Goal: Find specific page/section: Find specific page/section

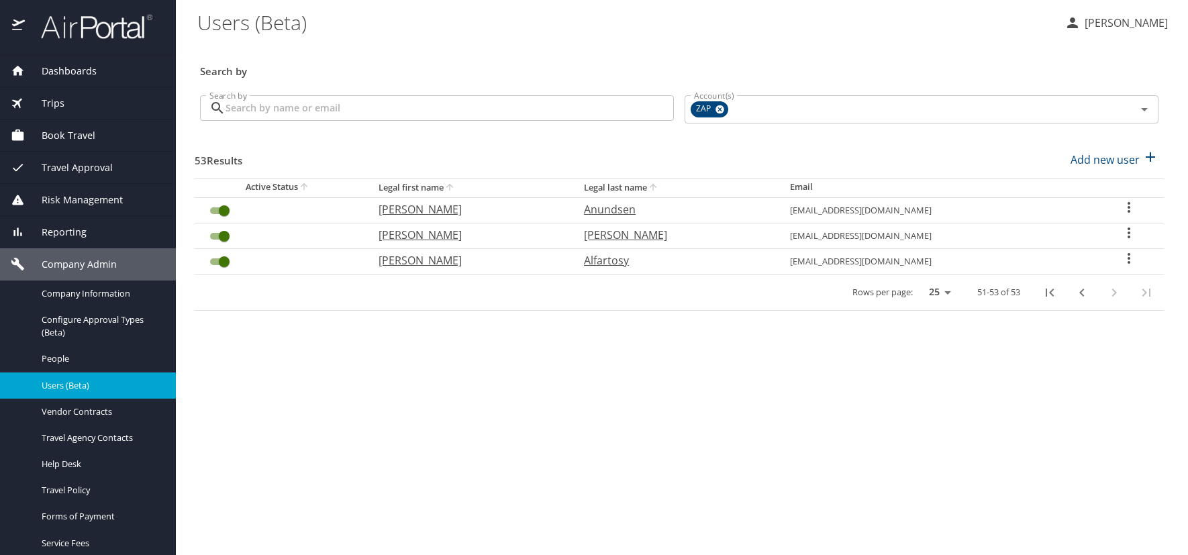
click at [66, 256] on div "Company Admin" at bounding box center [88, 264] width 176 height 32
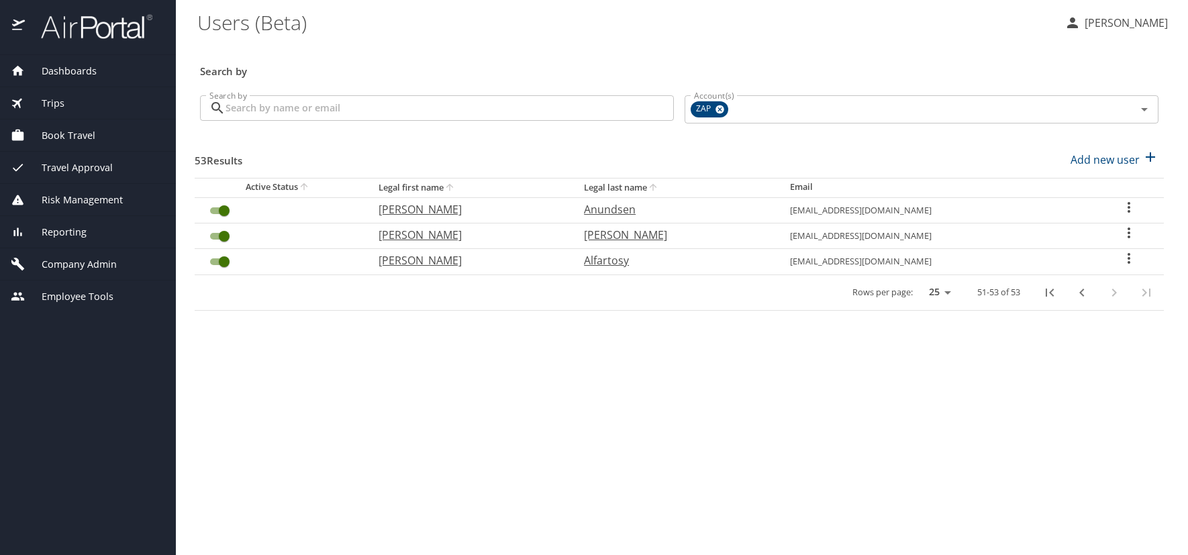
click at [60, 291] on span "Employee Tools" at bounding box center [69, 296] width 89 height 15
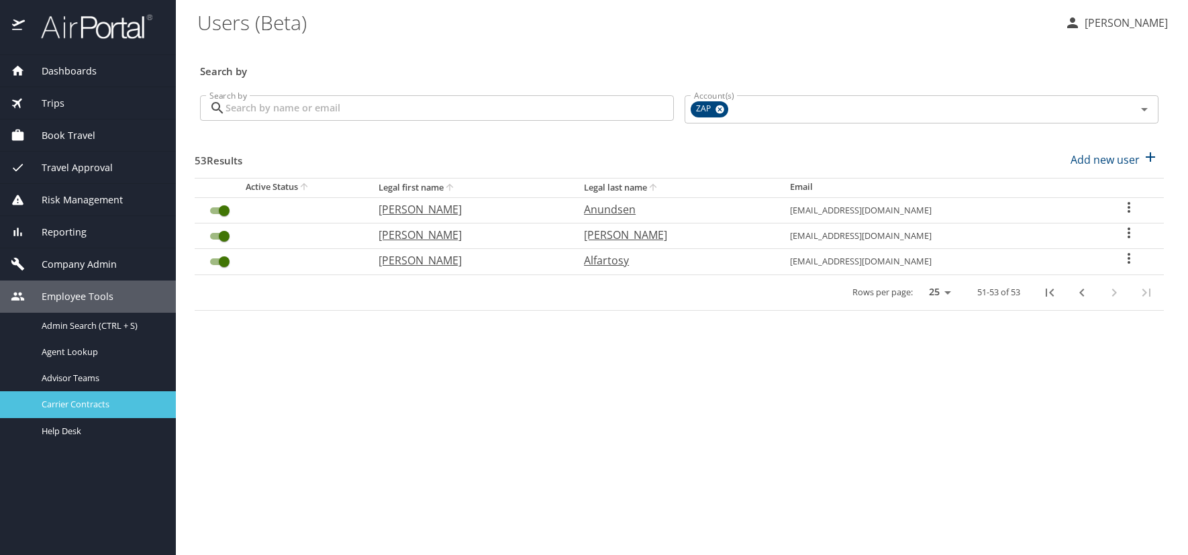
click at [74, 401] on span "Carrier Contracts" at bounding box center [101, 404] width 118 height 13
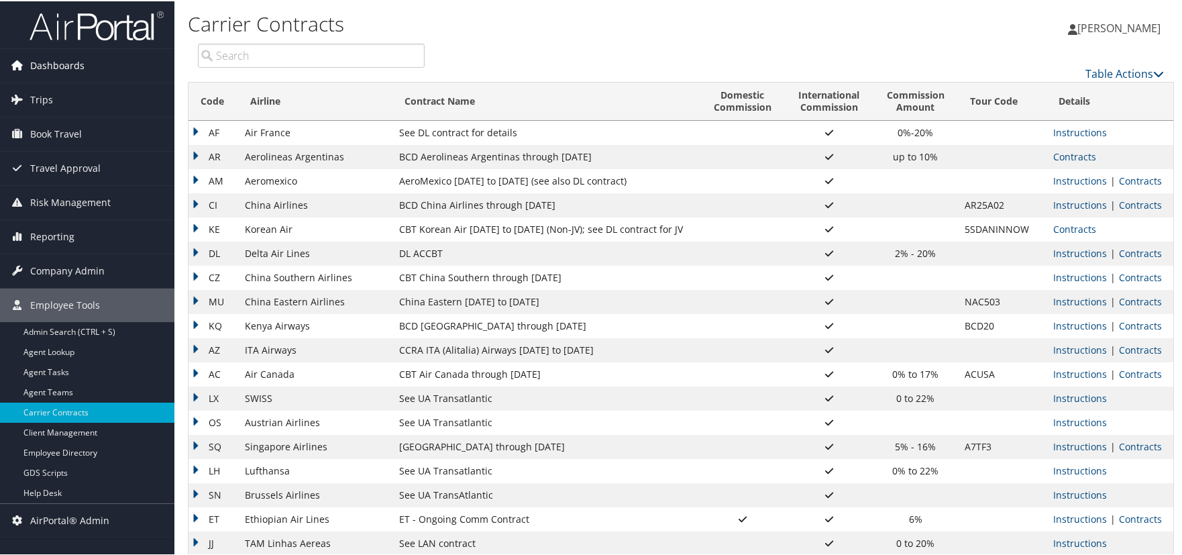
click at [52, 56] on span "Dashboards" at bounding box center [57, 65] width 54 height 34
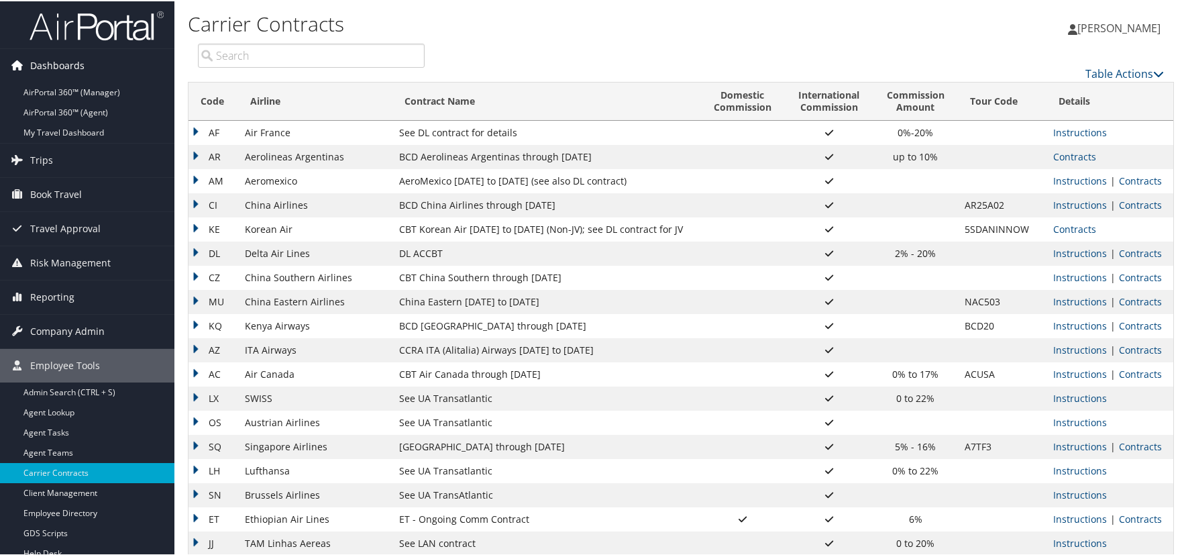
click at [56, 66] on span "Dashboards" at bounding box center [57, 65] width 54 height 34
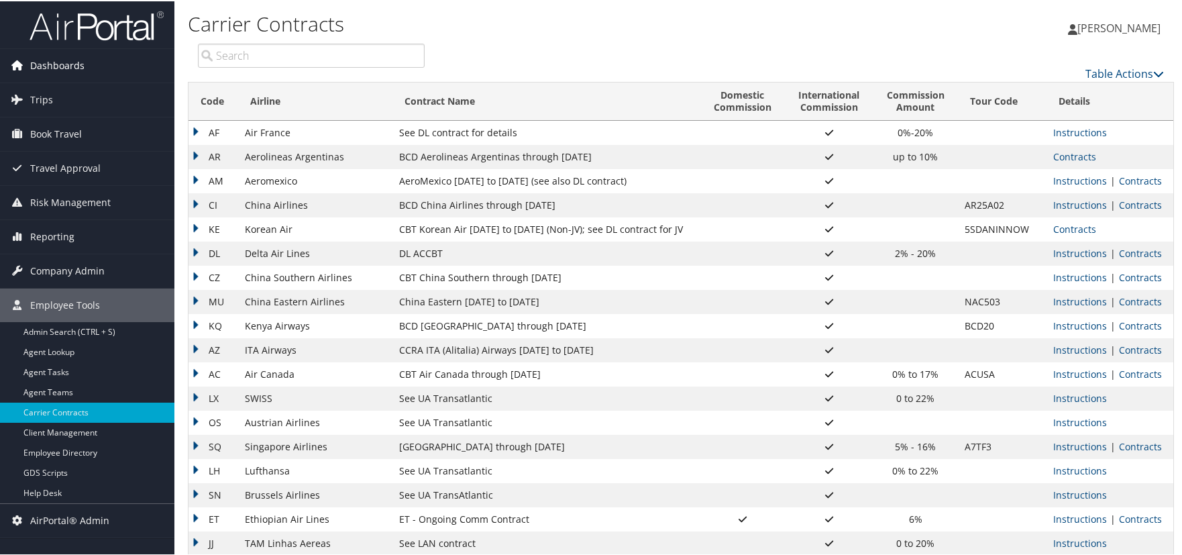
click at [66, 66] on span "Dashboards" at bounding box center [57, 65] width 54 height 34
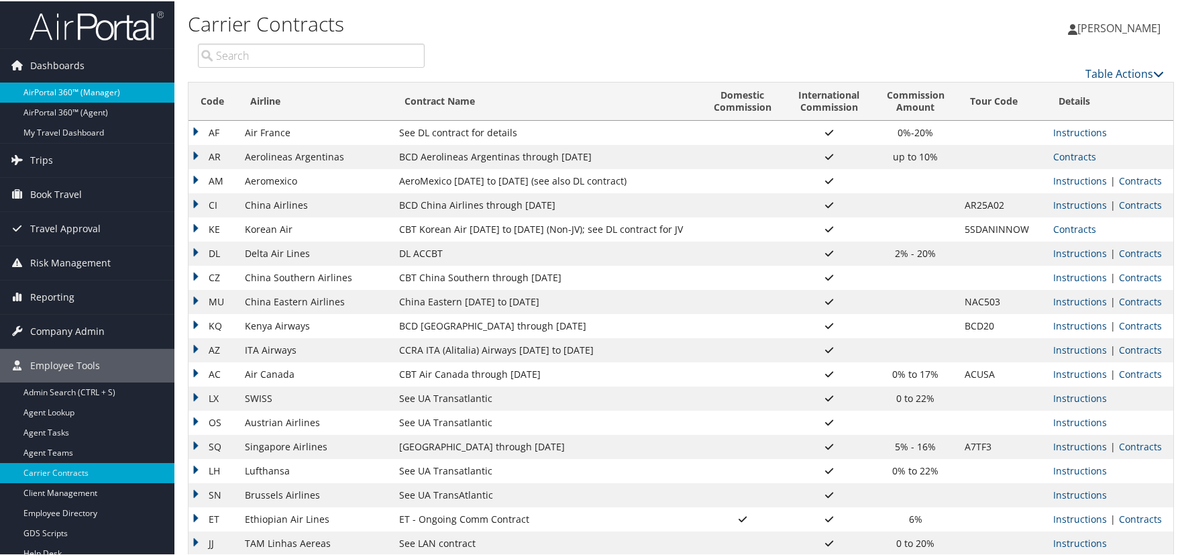
click at [72, 86] on link "AirPortal 360™ (Manager)" at bounding box center [87, 91] width 174 height 20
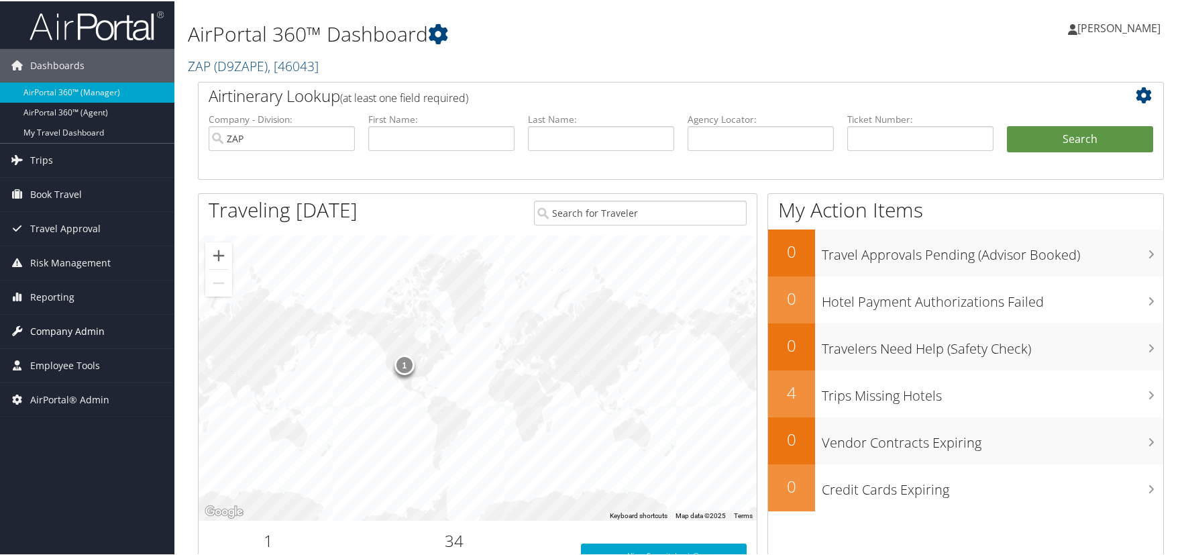
click at [48, 329] on span "Company Admin" at bounding box center [67, 330] width 74 height 34
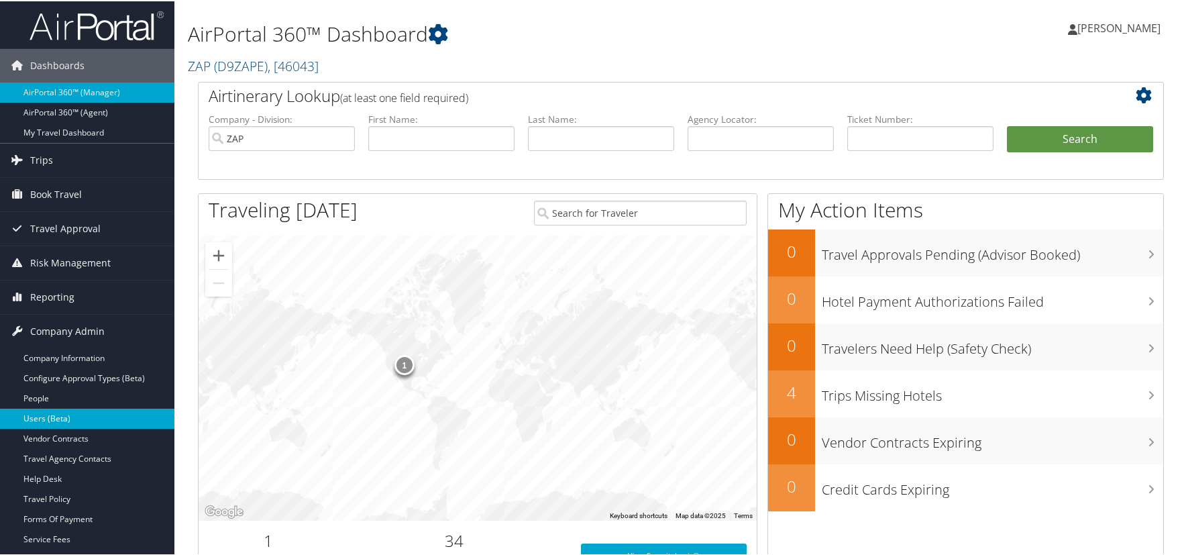
click at [59, 413] on link "Users (Beta)" at bounding box center [87, 417] width 174 height 20
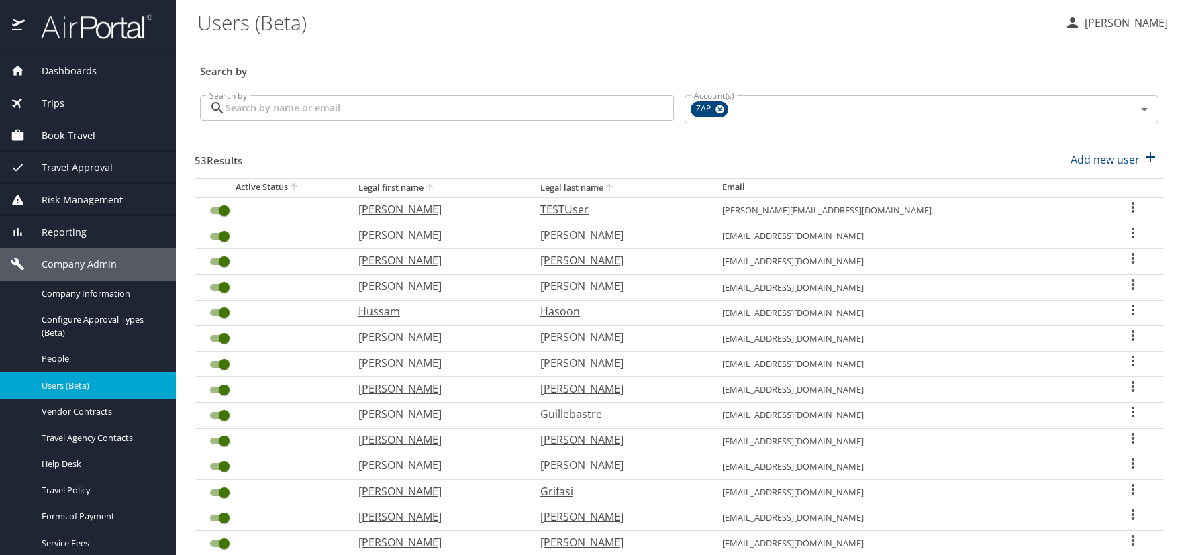
click at [391, 66] on h3 "Search by" at bounding box center [679, 67] width 958 height 23
